Goal: Find specific page/section: Find specific page/section

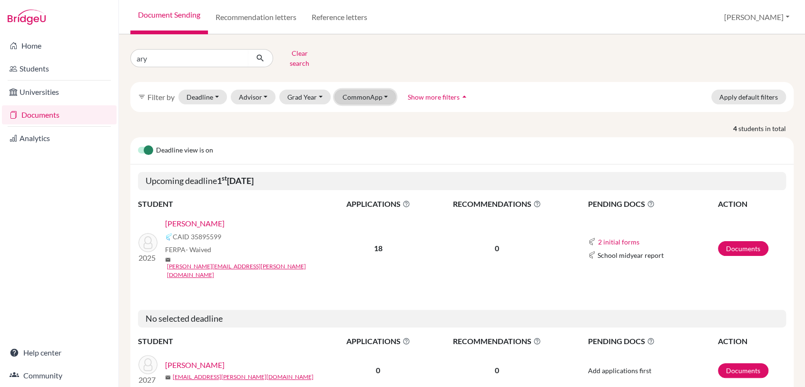
click at [375, 89] on button "CommonApp" at bounding box center [366, 96] width 62 height 15
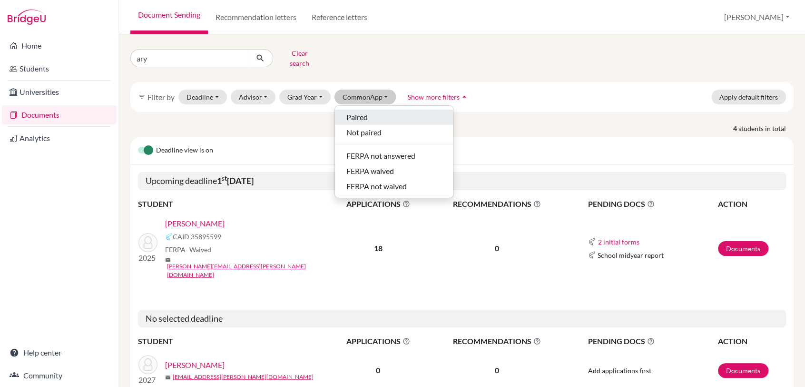
click at [358, 111] on span "Paired" at bounding box center [357, 116] width 21 height 11
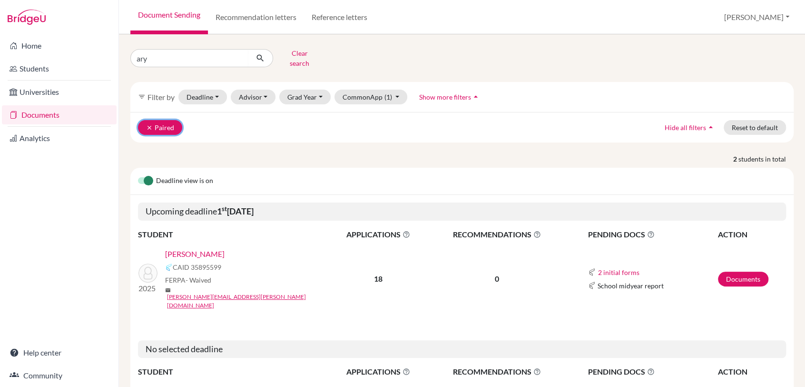
click at [145, 120] on button "clear Paired" at bounding box center [160, 127] width 44 height 15
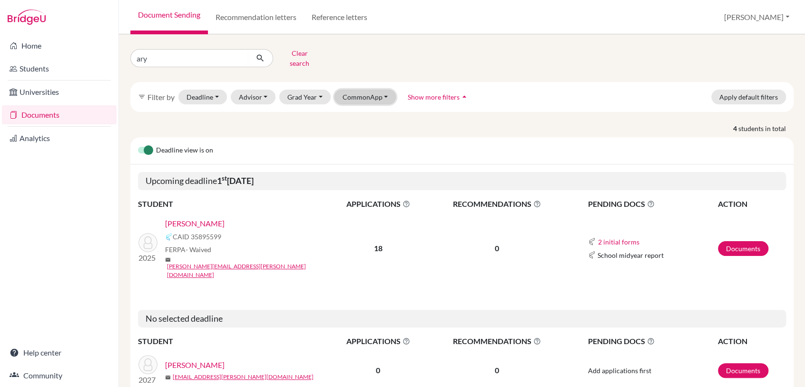
click at [377, 92] on button "CommonApp" at bounding box center [366, 96] width 62 height 15
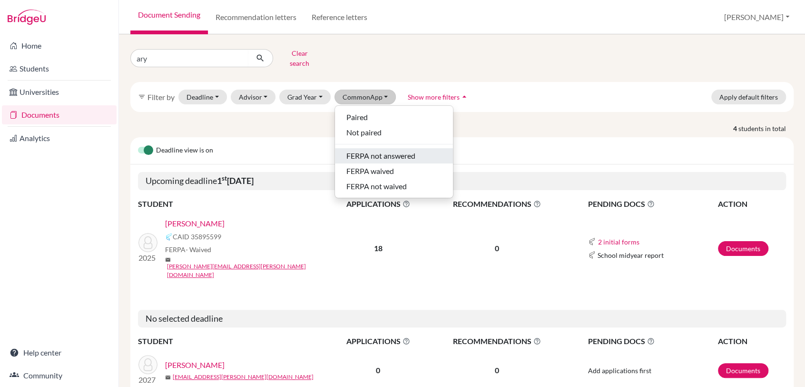
click at [371, 150] on span "FERPA not answered" at bounding box center [381, 155] width 69 height 11
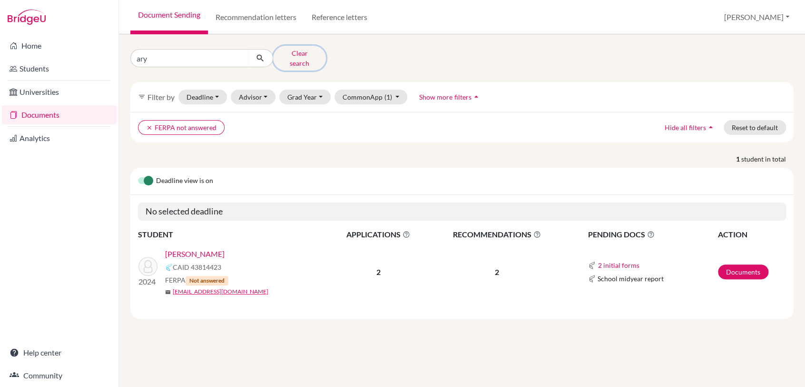
click at [298, 56] on button "Clear search" at bounding box center [299, 58] width 53 height 25
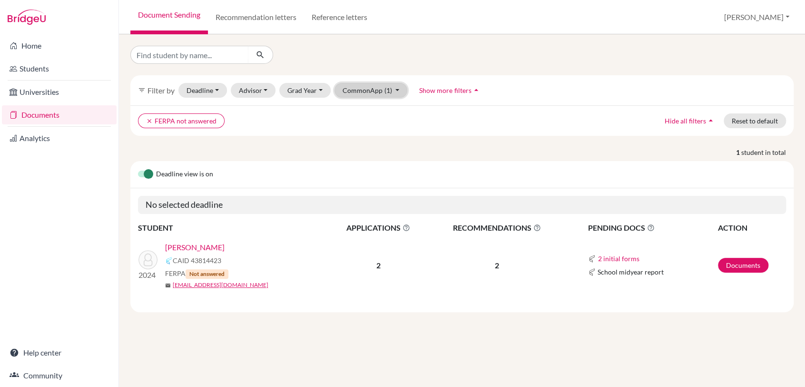
click at [373, 89] on button "CommonApp (1)" at bounding box center [371, 90] width 73 height 15
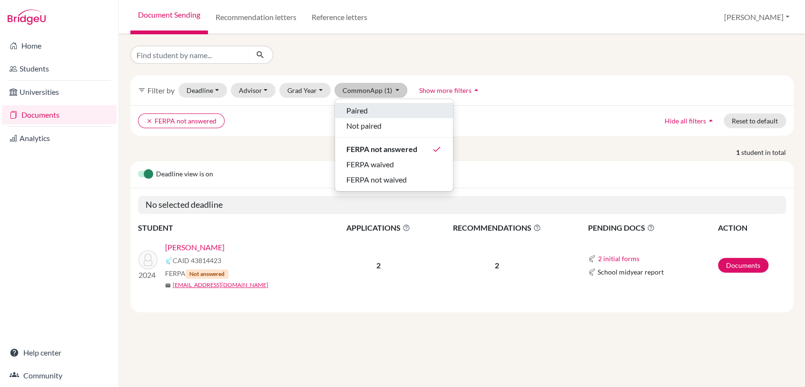
click at [362, 109] on span "Paired" at bounding box center [357, 110] width 21 height 11
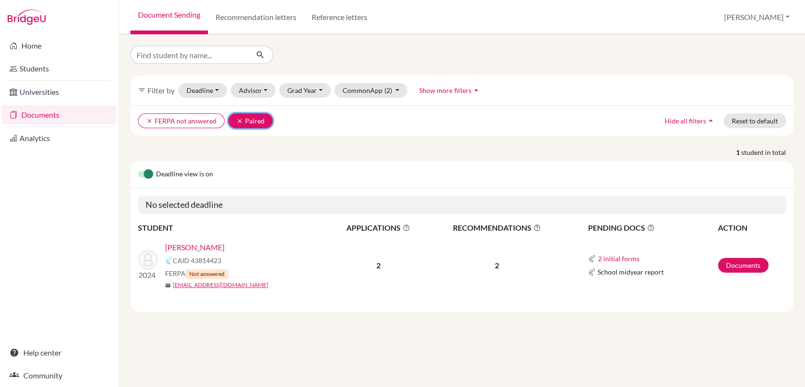
click at [232, 118] on button "clear Paired" at bounding box center [251, 120] width 44 height 15
drag, startPoint x: 149, startPoint y: 121, endPoint x: 175, endPoint y: 139, distance: 31.3
click at [150, 120] on icon "clear" at bounding box center [149, 121] width 7 height 7
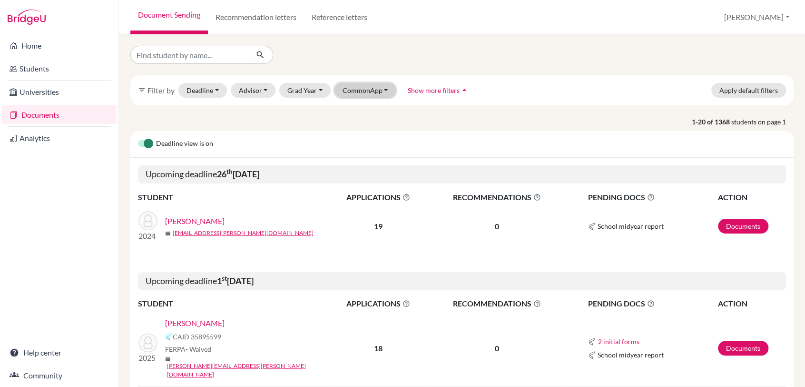
click at [371, 93] on button "CommonApp" at bounding box center [366, 90] width 62 height 15
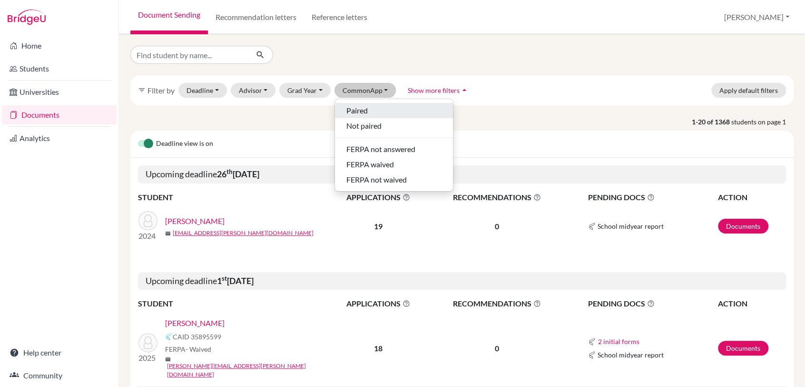
click at [368, 108] on div "Paired" at bounding box center [394, 110] width 95 height 11
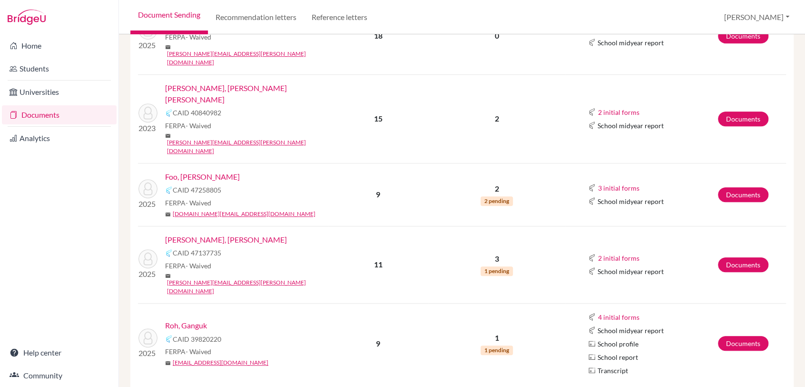
scroll to position [138, 0]
